Goal: Information Seeking & Learning: Learn about a topic

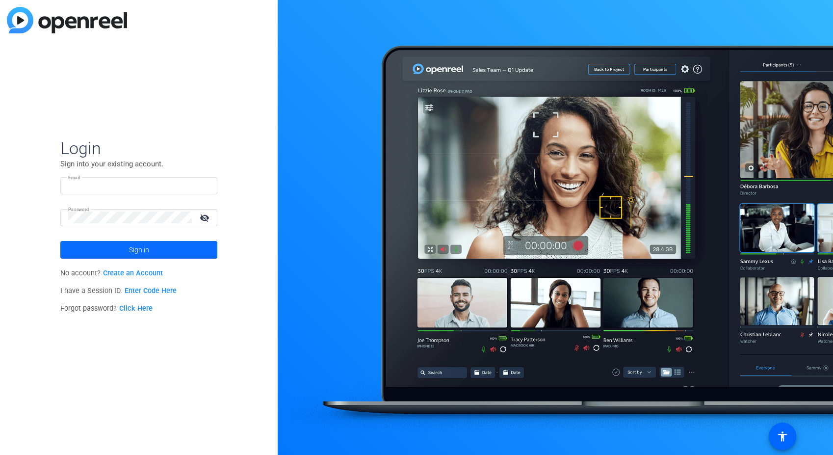
type input "[EMAIL_ADDRESS][PERSON_NAME][DOMAIN_NAME]"
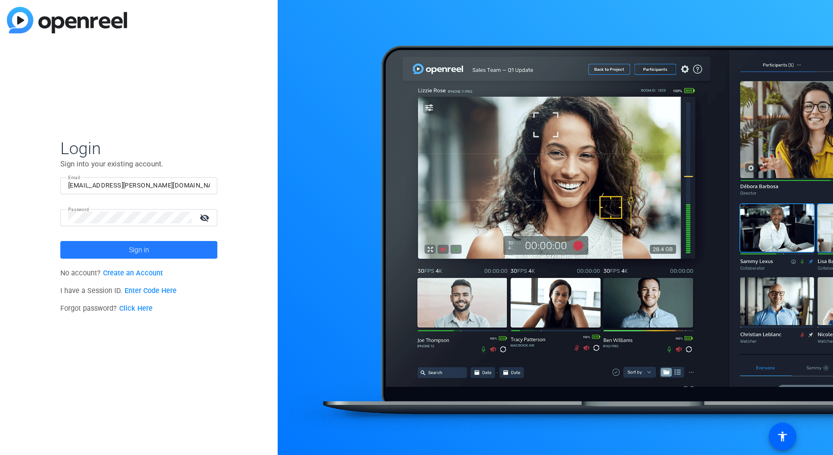
click at [118, 257] on span at bounding box center [138, 250] width 157 height 24
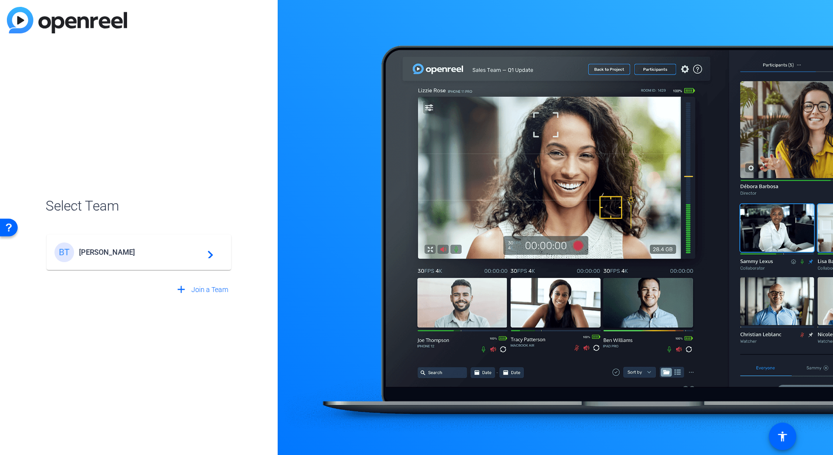
click at [116, 252] on span "[PERSON_NAME]" at bounding box center [140, 252] width 123 height 9
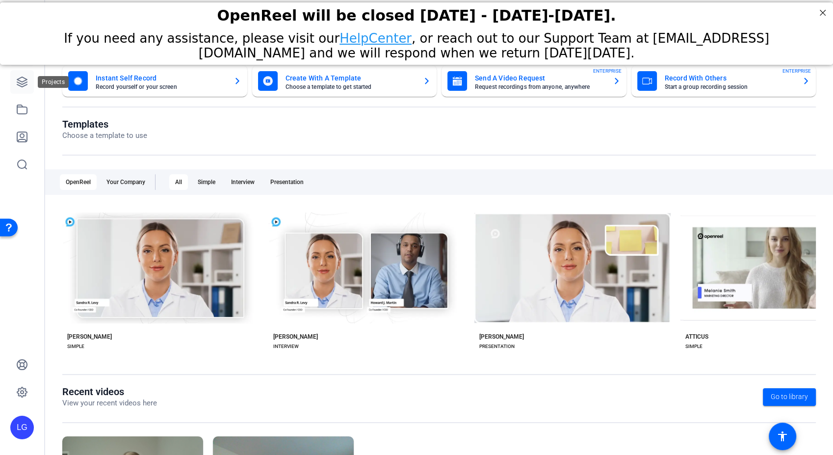
click at [24, 76] on icon at bounding box center [22, 82] width 12 height 12
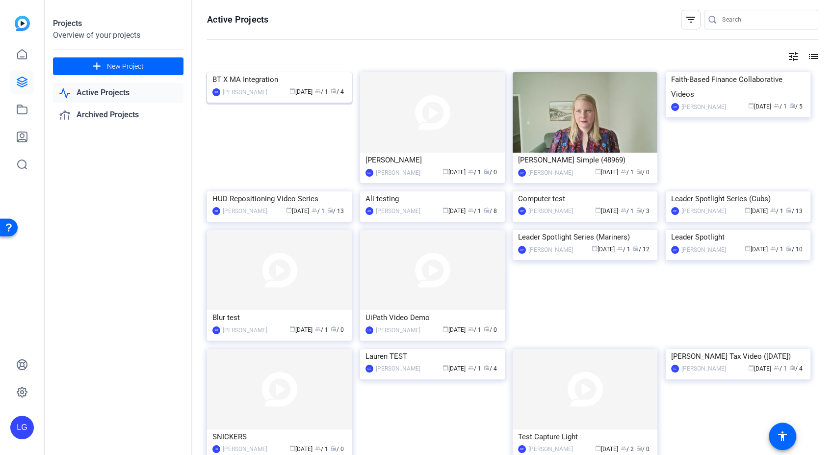
click at [271, 72] on img at bounding box center [279, 72] width 145 height 0
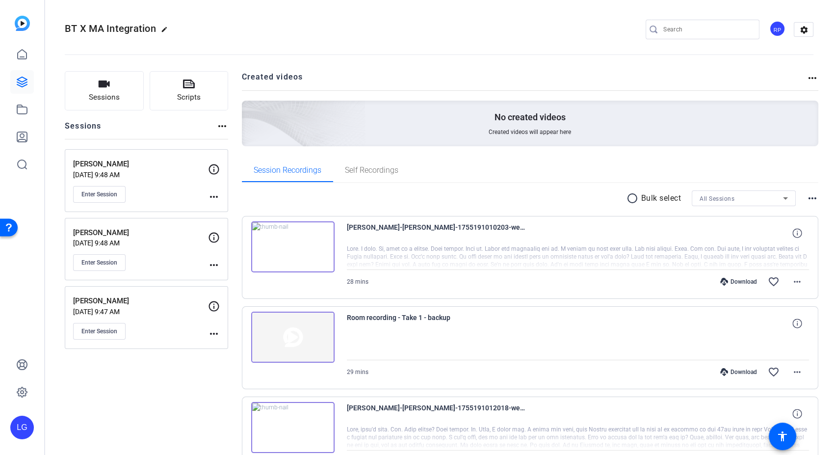
click at [285, 247] on img at bounding box center [292, 246] width 83 height 51
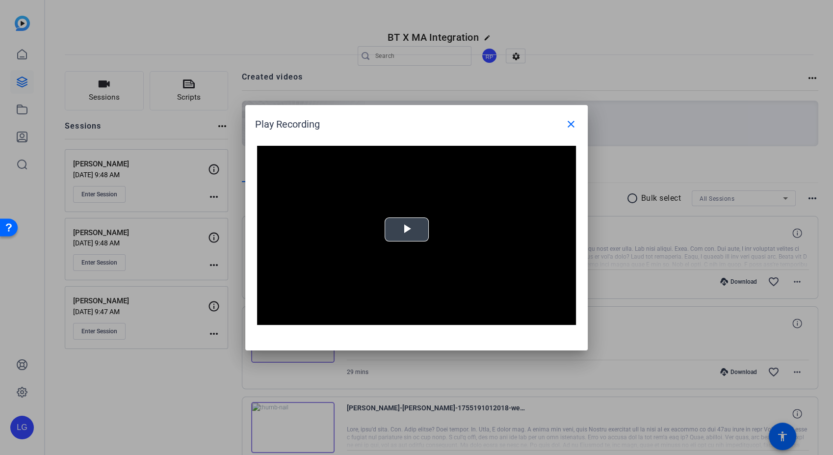
click at [406, 229] on span "Video Player" at bounding box center [406, 229] width 0 height 0
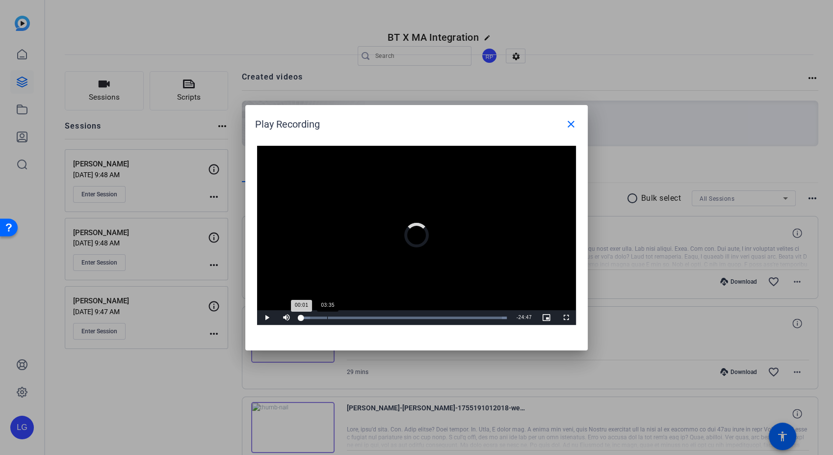
click at [327, 315] on div "Loaded : 100.00% 03:35 00:01" at bounding box center [403, 317] width 215 height 15
click at [375, 316] on div "Loaded : 100.00% 10:19 03:41" at bounding box center [403, 317] width 205 height 2
click at [408, 316] on div "Loaded : 100.00% 14:56 10:17" at bounding box center [403, 317] width 205 height 2
click at [435, 316] on div "Loaded : 100.00% 18:40 18:40" at bounding box center [405, 317] width 208 height 2
click at [461, 316] on div "21:53" at bounding box center [461, 317] width 0 height 2
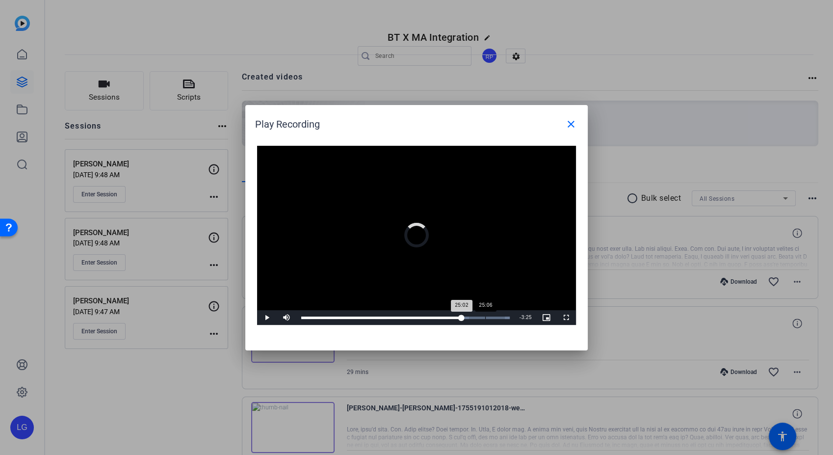
click at [485, 316] on div "25:06" at bounding box center [485, 317] width 0 height 2
click at [498, 315] on div "Loaded : 100.00% 26:42 25:06" at bounding box center [405, 317] width 218 height 15
click at [491, 317] on div "27:00" at bounding box center [400, 317] width 198 height 2
click at [501, 317] on div "27:14" at bounding box center [501, 317] width 0 height 2
drag, startPoint x: 453, startPoint y: 319, endPoint x: 303, endPoint y: 321, distance: 150.0
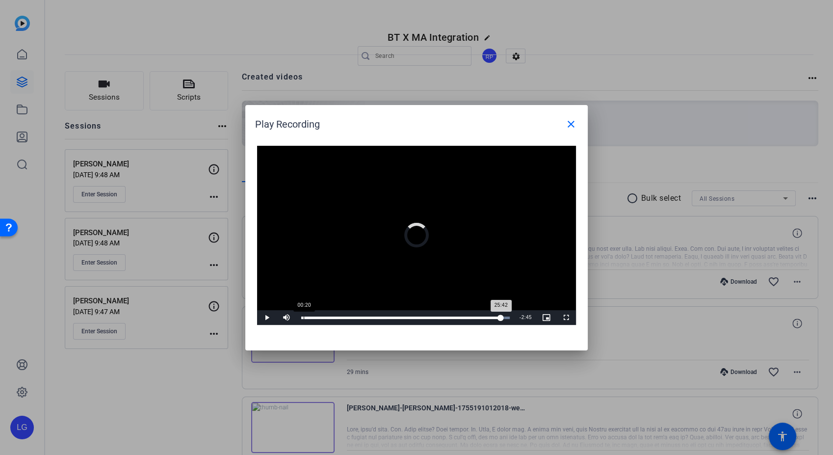
click at [303, 321] on div "Loaded : 100.00% 00:20 25:42" at bounding box center [405, 317] width 218 height 15
click at [335, 315] on div "Loaded : 100.00% 02:50 00:21" at bounding box center [403, 317] width 215 height 15
click at [365, 315] on div "Loaded : 100.00% 07:38 04:46" at bounding box center [403, 317] width 215 height 15
click at [380, 316] on div "Progress Bar" at bounding box center [374, 317] width 21 height 2
click at [420, 316] on div "Loaded : 100.00% 16:34 16:34" at bounding box center [403, 317] width 205 height 2
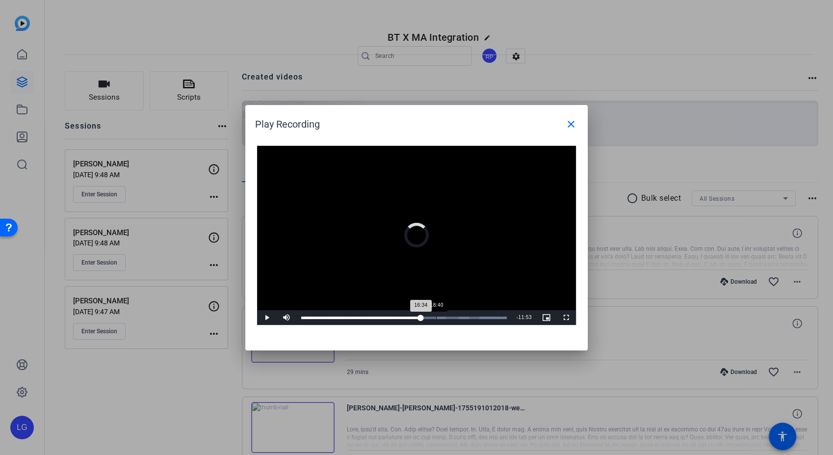
click at [436, 315] on div "Loaded : 100.00% 18:40 16:34" at bounding box center [403, 317] width 215 height 15
click at [566, 125] on mat-icon "close" at bounding box center [571, 124] width 12 height 12
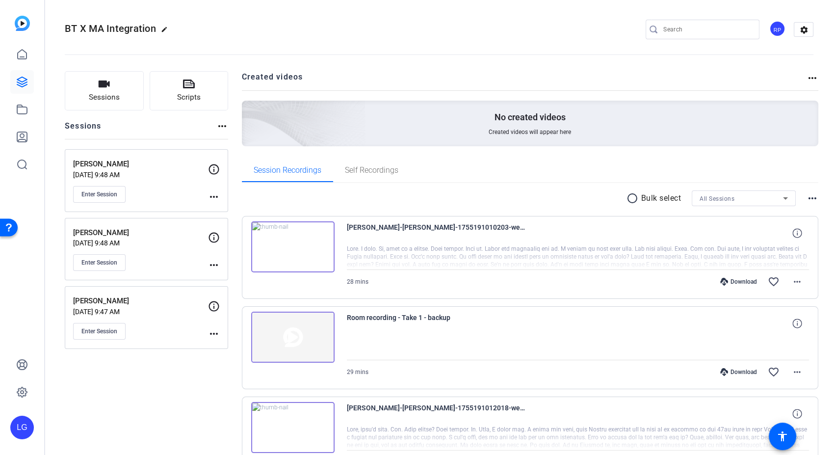
click at [175, 171] on p "[DATE] 9:48 AM" at bounding box center [140, 175] width 135 height 8
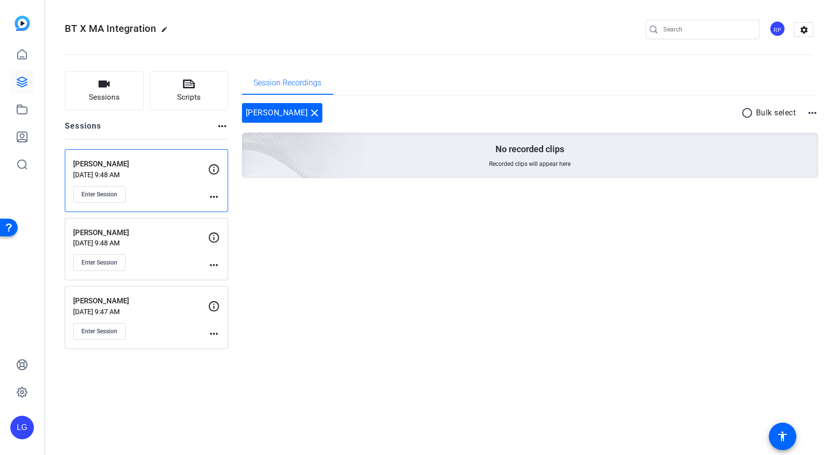
click at [162, 230] on p "[PERSON_NAME]" at bounding box center [140, 232] width 135 height 11
click at [157, 280] on div "[PERSON_NAME] [DATE] 9:48 AM Enter Session more_horiz [PERSON_NAME] [DATE] 9:48…" at bounding box center [146, 249] width 163 height 200
click at [160, 294] on div "[PERSON_NAME] [DATE] 9:47 AM Enter Session more_horiz" at bounding box center [146, 317] width 163 height 63
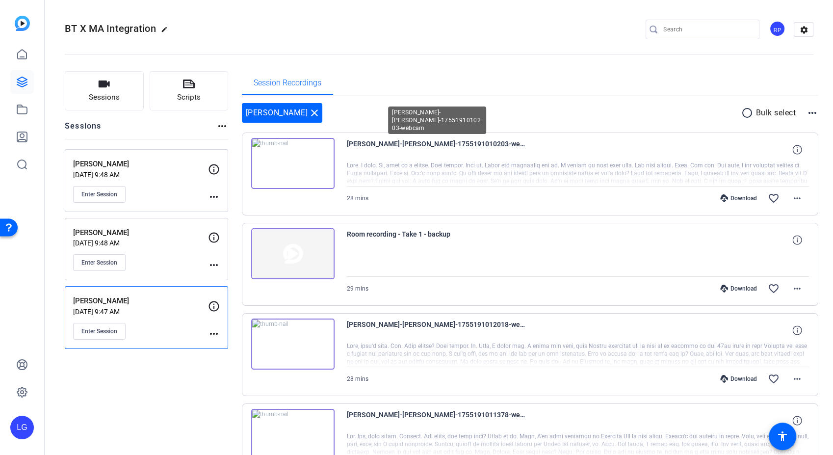
scroll to position [74, 0]
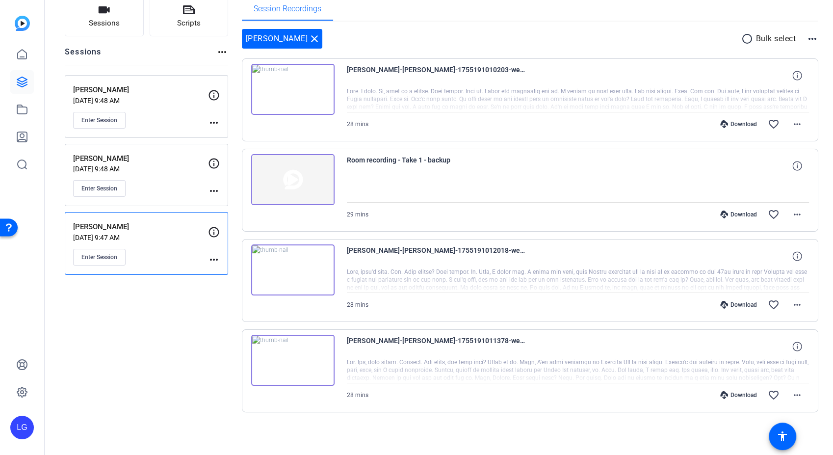
click at [286, 364] on img at bounding box center [292, 359] width 83 height 51
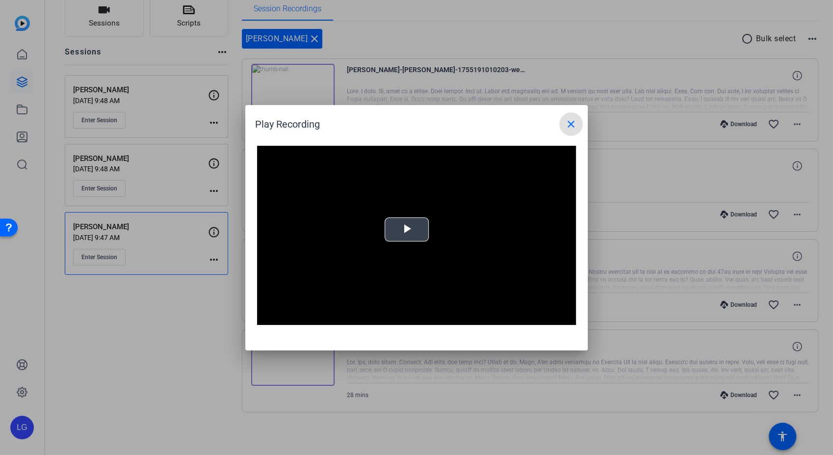
click at [406, 229] on span "Video Player" at bounding box center [406, 229] width 0 height 0
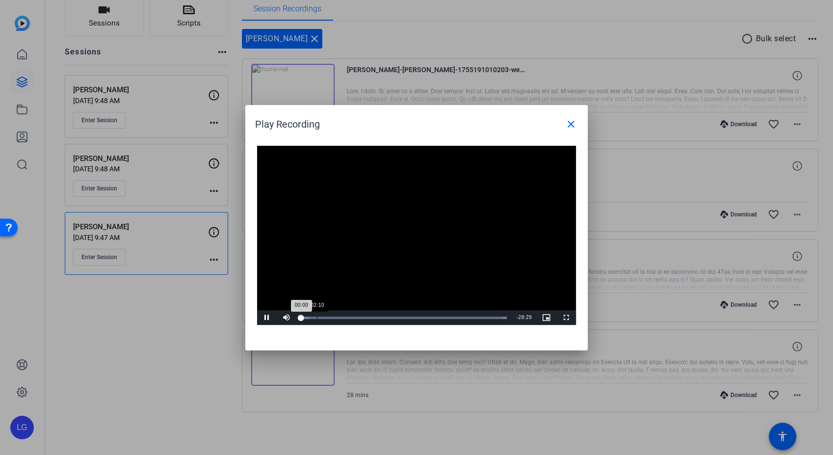
click at [317, 316] on div "02:10" at bounding box center [317, 317] width 0 height 2
click at [346, 316] on div "Loaded : 100.00%" at bounding box center [403, 317] width 205 height 2
click at [571, 122] on mat-icon "close" at bounding box center [571, 124] width 12 height 12
